Goal: Information Seeking & Learning: Learn about a topic

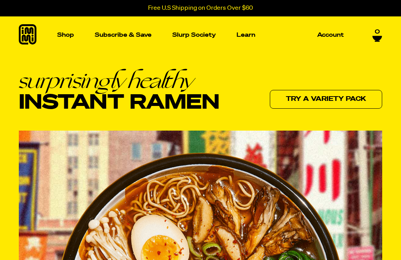
click at [247, 30] on link "Learn" at bounding box center [245, 34] width 25 height 37
click at [250, 29] on link "Learn" at bounding box center [245, 34] width 25 height 37
click at [244, 38] on p "Learn" at bounding box center [245, 35] width 19 height 6
click at [247, 32] on p "Learn" at bounding box center [245, 35] width 19 height 6
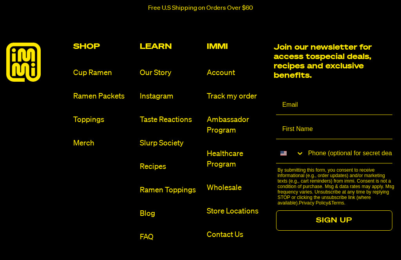
scroll to position [3558, 0]
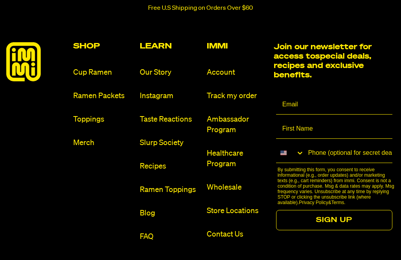
click at [95, 101] on link "Ramen Packets" at bounding box center [103, 96] width 61 height 11
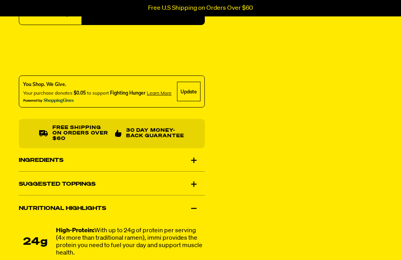
scroll to position [426, 0]
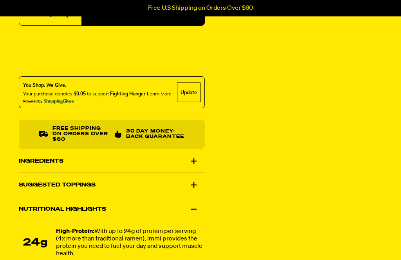
click at [192, 165] on div "Ingredients" at bounding box center [112, 161] width 186 height 22
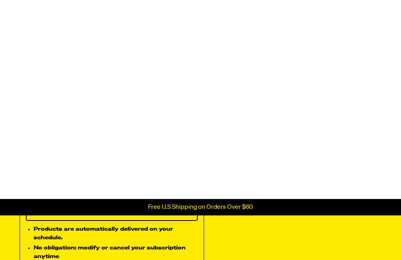
scroll to position [0, 0]
